Goal: Check status: Check status

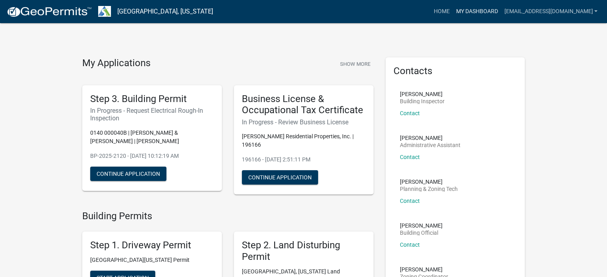
click at [493, 7] on link "My Dashboard" at bounding box center [476, 11] width 48 height 15
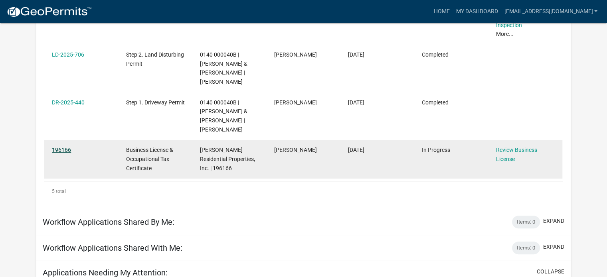
scroll to position [265, 0]
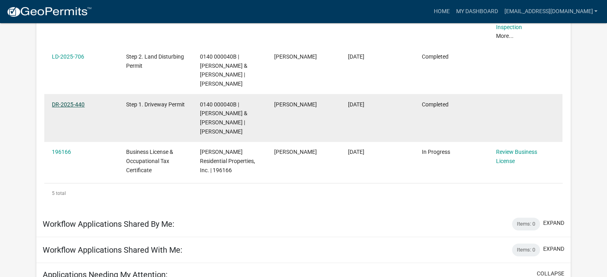
click at [72, 106] on link "DR-2025-440" at bounding box center [68, 104] width 33 height 6
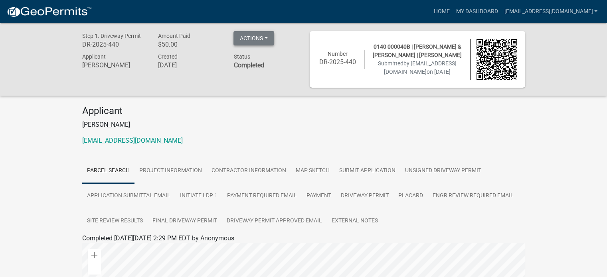
click at [264, 38] on button "Actions" at bounding box center [253, 38] width 41 height 14
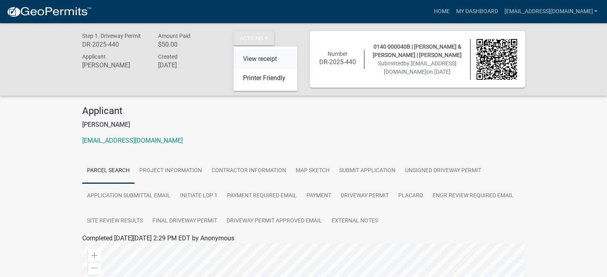
click at [272, 59] on link "View receipt" at bounding box center [265, 59] width 64 height 19
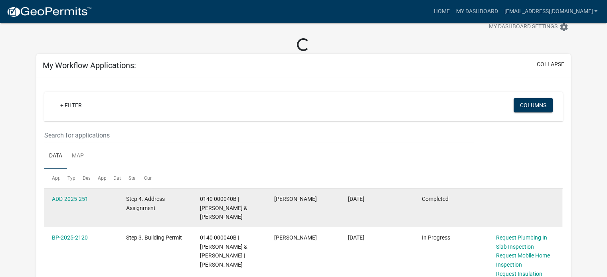
scroll to position [244, 0]
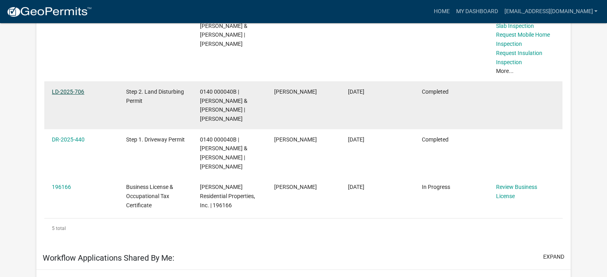
click at [74, 91] on link "LD-2025-706" at bounding box center [68, 92] width 32 height 6
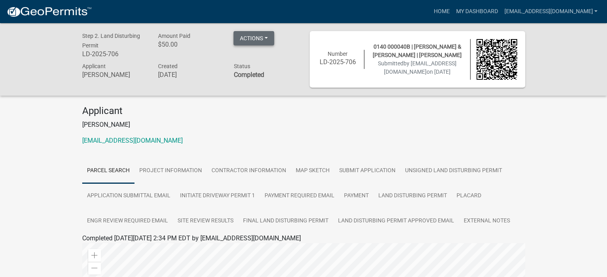
click at [267, 42] on button "Actions" at bounding box center [253, 38] width 41 height 14
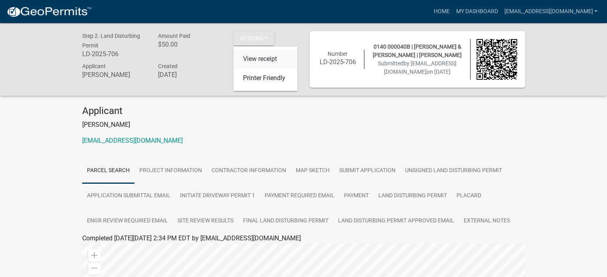
click at [267, 59] on link "View receipt" at bounding box center [265, 59] width 64 height 19
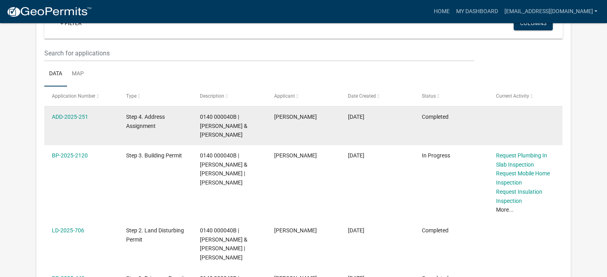
scroll to position [85, 0]
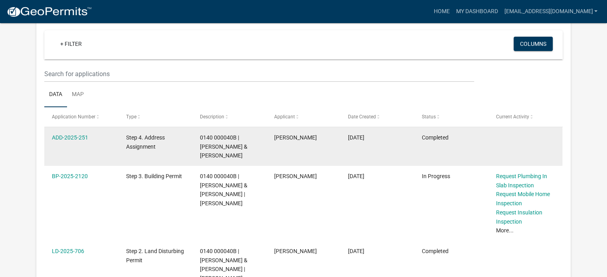
drag, startPoint x: 71, startPoint y: 132, endPoint x: 99, endPoint y: 140, distance: 28.9
click at [71, 133] on div "ADD-2025-251" at bounding box center [81, 137] width 59 height 9
click at [81, 135] on link "ADD-2025-251" at bounding box center [70, 137] width 36 height 6
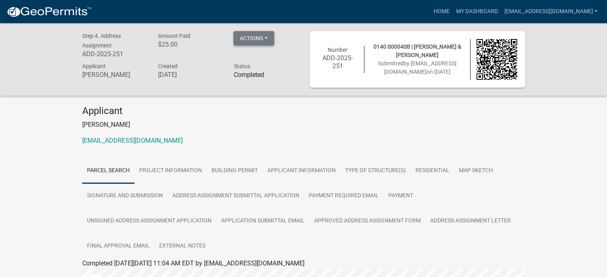
click at [266, 34] on button "Actions" at bounding box center [253, 38] width 41 height 14
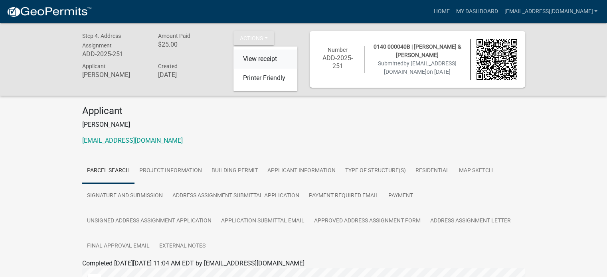
click at [271, 59] on link "View receipt" at bounding box center [265, 59] width 64 height 19
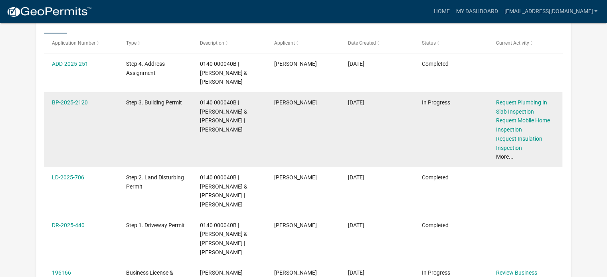
scroll to position [160, 0]
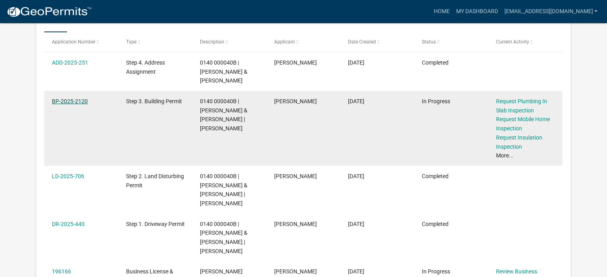
click at [79, 101] on link "BP-2025-2120" at bounding box center [70, 101] width 36 height 6
